Goal: Task Accomplishment & Management: Manage account settings

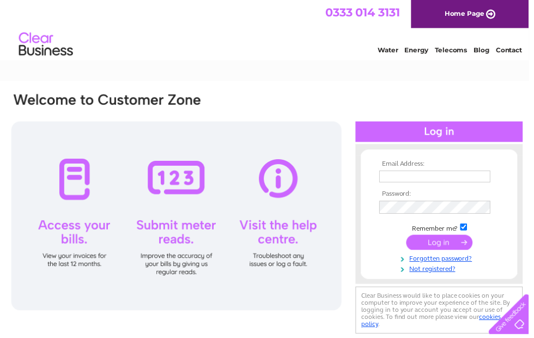
click at [434, 180] on input "text" at bounding box center [439, 178] width 112 height 12
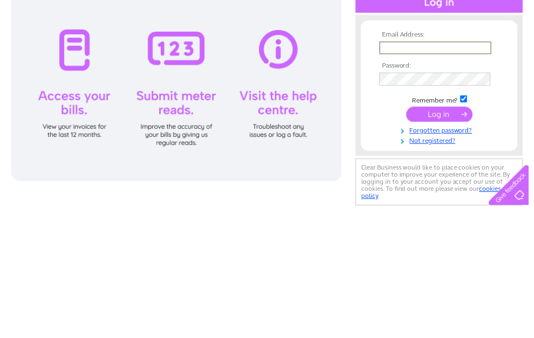
click at [406, 172] on input "text" at bounding box center [439, 178] width 113 height 13
type input "mychinagardenrestaurant@gmail.com"
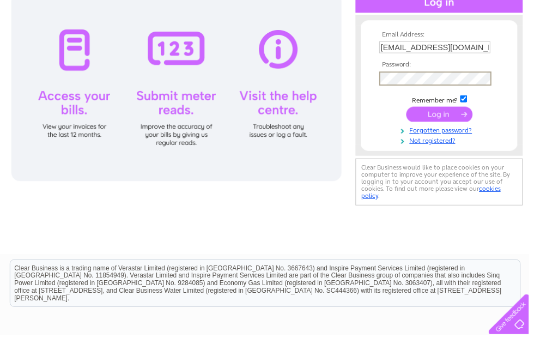
scroll to position [130, 0]
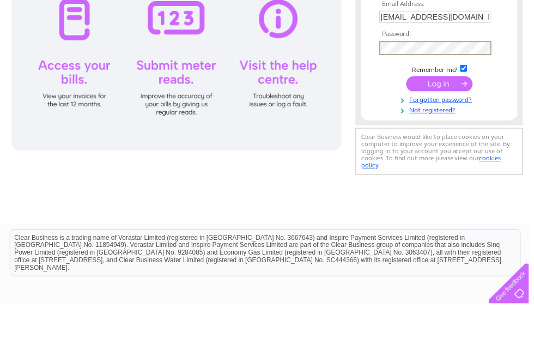
click at [460, 108] on input "submit" at bounding box center [443, 115] width 67 height 15
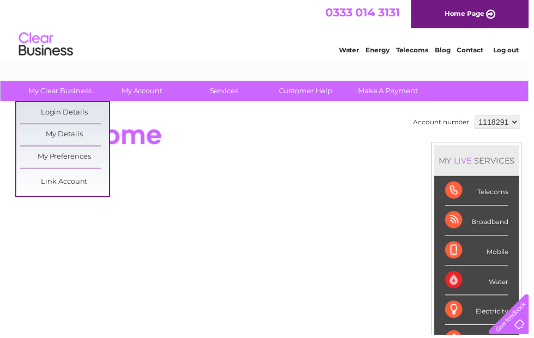
click at [85, 111] on link "Login Details" at bounding box center [65, 114] width 90 height 22
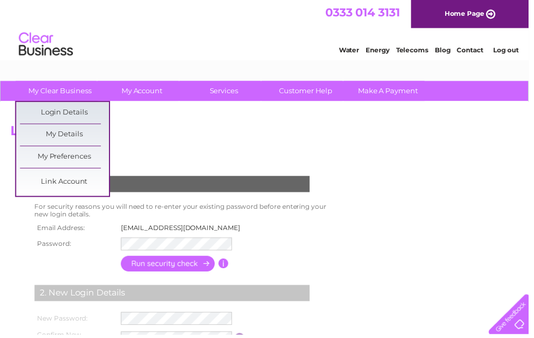
click at [90, 95] on link "My Clear Business" at bounding box center [61, 92] width 90 height 20
click at [83, 135] on link "My Details" at bounding box center [65, 136] width 90 height 22
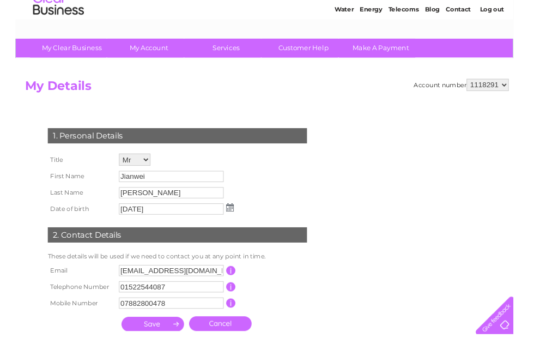
scroll to position [60, 0]
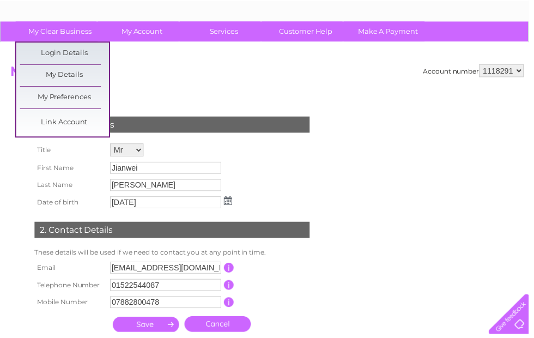
click at [96, 100] on link "My Preferences" at bounding box center [65, 99] width 90 height 22
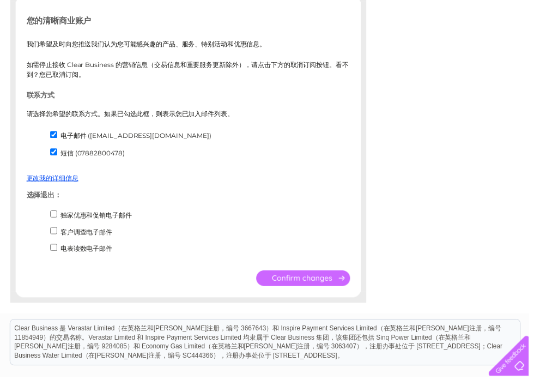
scroll to position [190, 0]
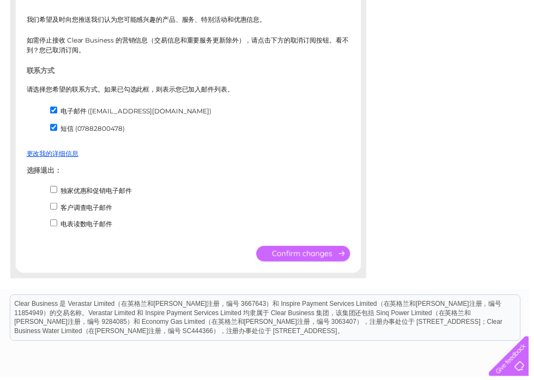
click at [70, 154] on font "更改我的详细信息" at bounding box center [53, 154] width 52 height 8
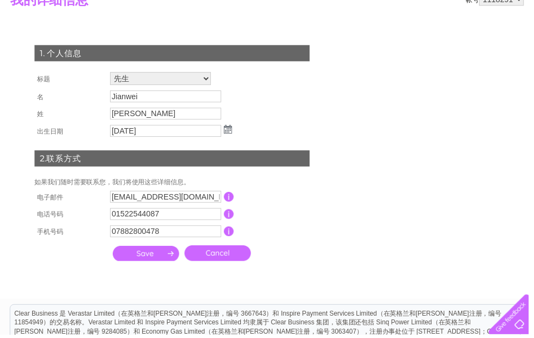
scroll to position [133, 0]
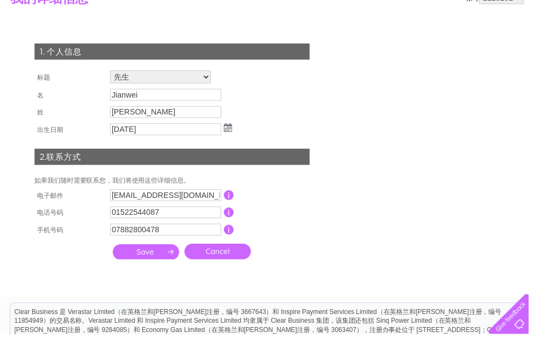
click at [234, 200] on input "button" at bounding box center [231, 197] width 10 height 10
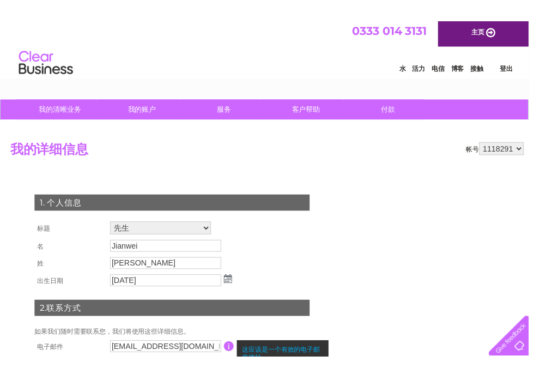
scroll to position [0, 0]
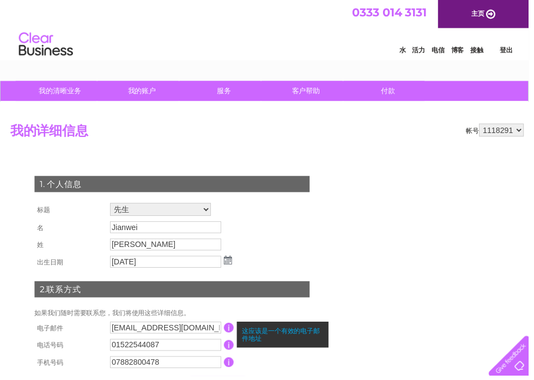
click at [147, 64] on html "0333 014 3131 主页 水 活力 电信 博客 接触 登出" at bounding box center [267, 32] width 534 height 64
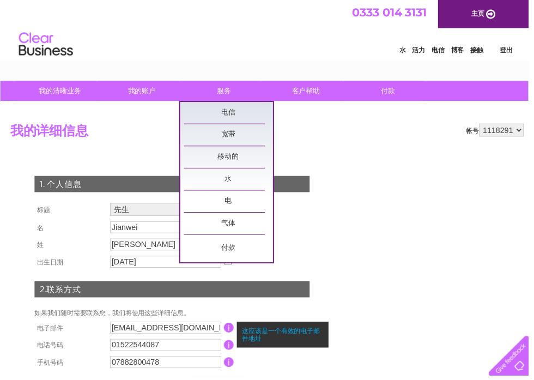
click at [238, 133] on link "宽带" at bounding box center [231, 136] width 90 height 22
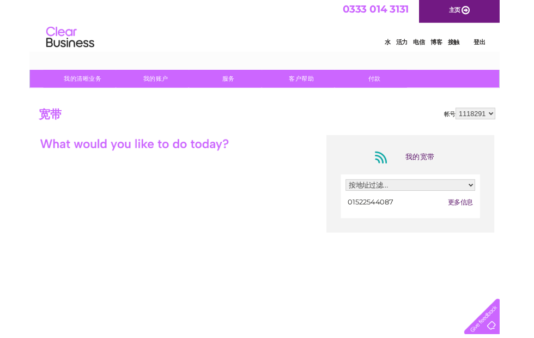
scroll to position [45, 0]
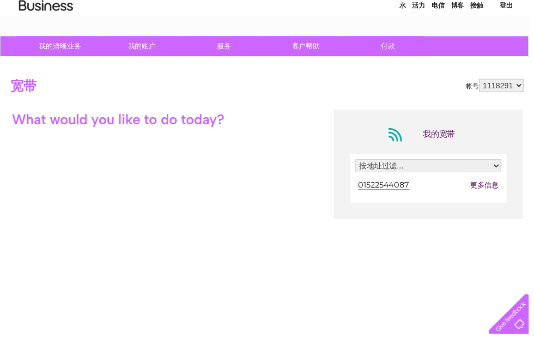
click at [487, 174] on select "按地址过滤... [STREET_ADDRESS]，林肯，[GEOGRAPHIC_DATA]，LN5 7PR" at bounding box center [432, 167] width 147 height 13
click at [490, 189] on font "更多信息" at bounding box center [489, 186] width 28 height 9
click at [491, 188] on font "更多信息" at bounding box center [489, 186] width 28 height 9
click at [485, 185] on font "更多信息" at bounding box center [489, 186] width 28 height 9
click at [489, 185] on font "更多信息" at bounding box center [489, 186] width 28 height 9
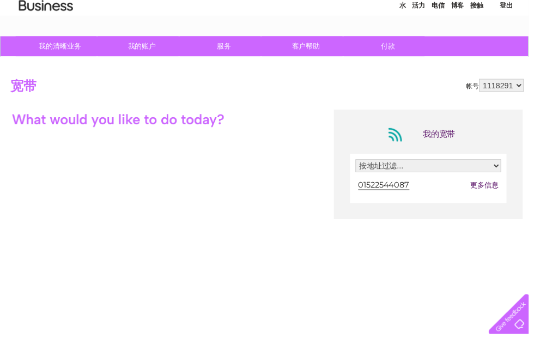
click at [483, 174] on select "按地址过滤... 121 High Street，林肯，林肯郡，LN5 7PR" at bounding box center [432, 167] width 147 height 13
click at [486, 188] on font "更多信息" at bounding box center [489, 186] width 28 height 9
click at [486, 187] on font "更多信息" at bounding box center [489, 186] width 28 height 9
click at [483, 186] on font "更多信息" at bounding box center [489, 186] width 28 height 9
click at [492, 184] on font "更多信息" at bounding box center [489, 186] width 28 height 9
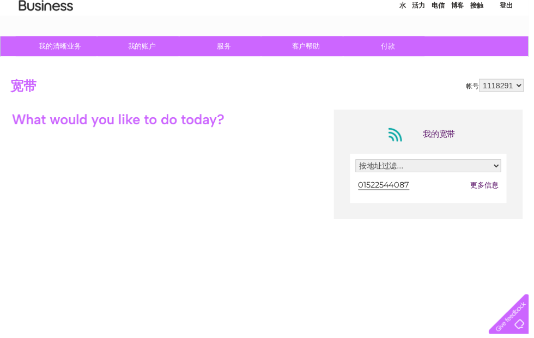
click at [409, 186] on font "01522544087" at bounding box center [388, 187] width 52 height 10
click at [490, 186] on font "更多信息" at bounding box center [489, 186] width 28 height 9
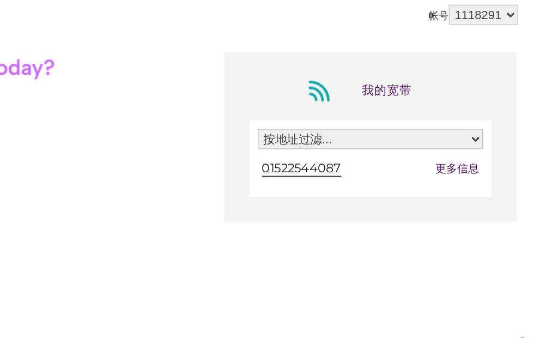
scroll to position [45, 5]
click at [353, 161] on select "按地址过滤... 121 High Street，林肯，林肯郡，LN5 7PR" at bounding box center [426, 167] width 147 height 13
select select "2277674"
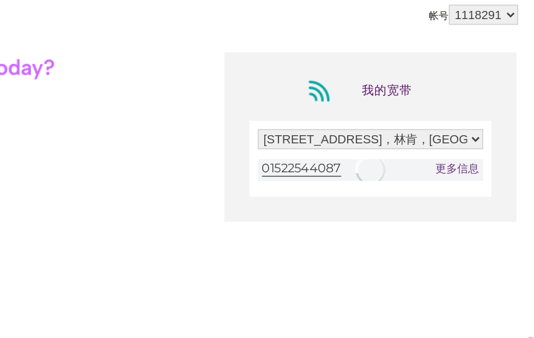
click at [353, 161] on select "按地址过滤... 121 High Street，林肯，林肯郡，LN5 7PR" at bounding box center [426, 167] width 147 height 13
select select
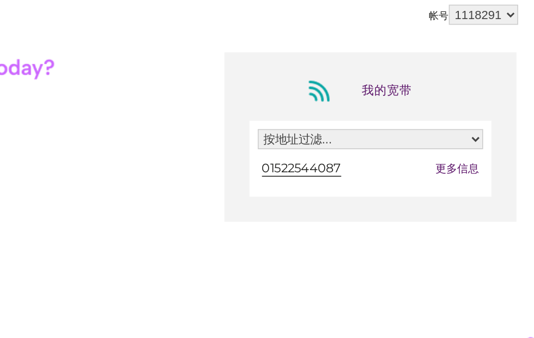
click at [469, 182] on font "更多信息" at bounding box center [483, 186] width 28 height 9
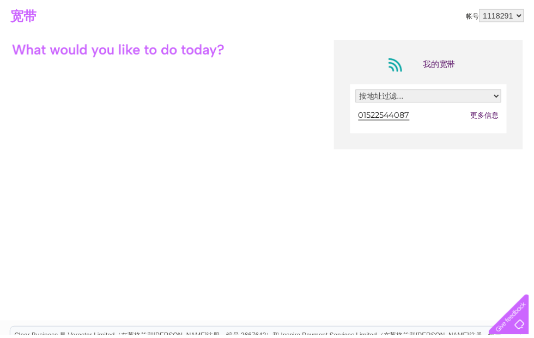
scroll to position [0, 0]
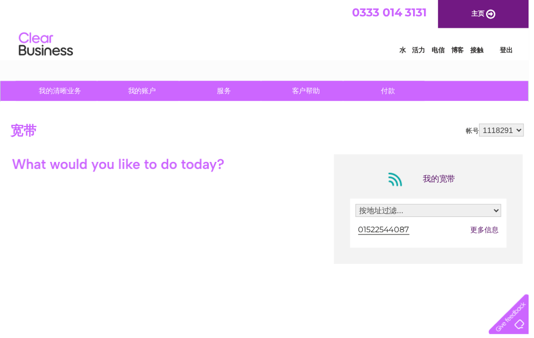
click at [320, 92] on font "客户帮助" at bounding box center [309, 91] width 28 height 9
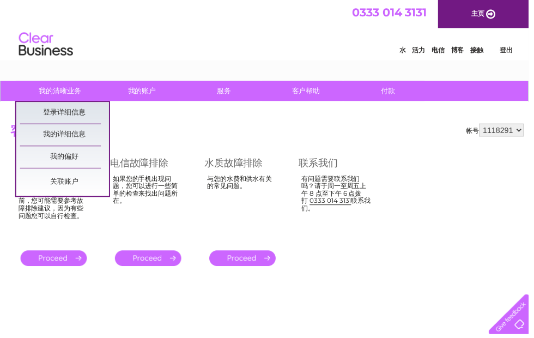
click at [90, 156] on link "我的偏好" at bounding box center [65, 159] width 90 height 22
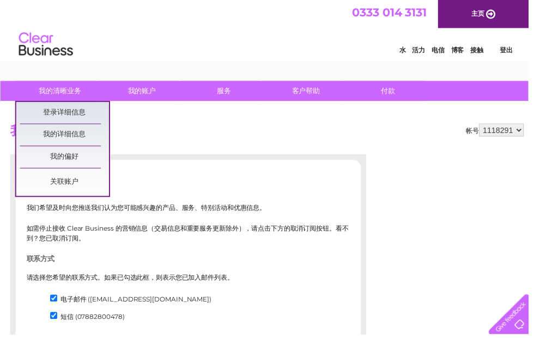
click at [66, 91] on font "我的清晰业务" at bounding box center [60, 91] width 42 height 9
click at [87, 136] on link "我的详细信息" at bounding box center [65, 136] width 90 height 22
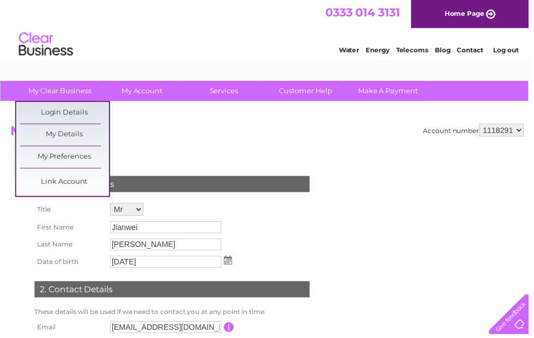
click at [83, 109] on link "Login Details" at bounding box center [65, 114] width 90 height 22
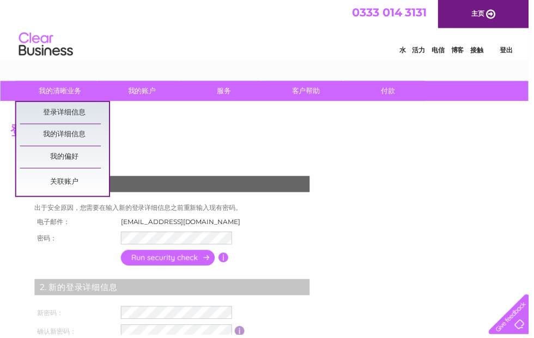
click at [92, 109] on link "登录详细信息" at bounding box center [65, 114] width 90 height 22
click at [59, 86] on link "我的清晰业务" at bounding box center [61, 92] width 90 height 20
click at [76, 159] on font "我的偏好" at bounding box center [65, 157] width 28 height 9
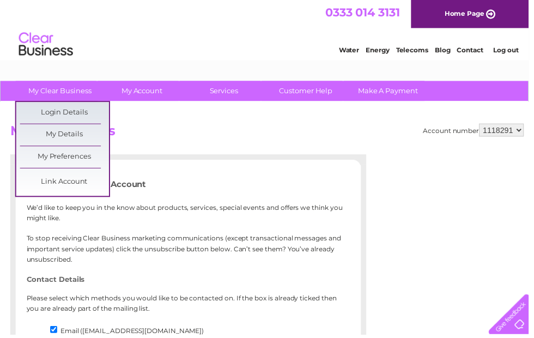
click at [72, 96] on link "My Clear Business" at bounding box center [61, 92] width 90 height 20
click at [84, 190] on link "Link Account" at bounding box center [65, 184] width 90 height 22
click at [85, 187] on link "Link Account" at bounding box center [65, 184] width 90 height 22
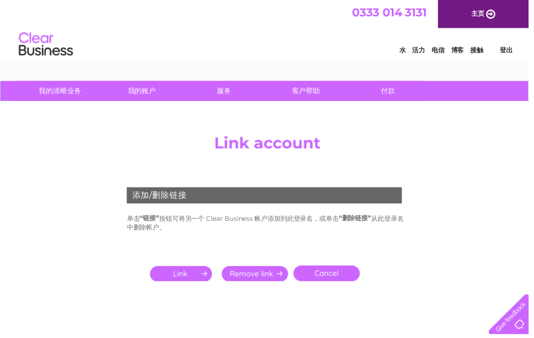
click at [484, 18] on font "主页" at bounding box center [482, 14] width 13 height 8
